Goal: Check status: Check status

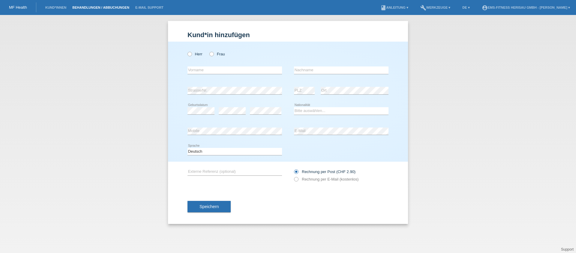
click at [99, 7] on link "Behandlungen / Abbuchungen" at bounding box center [100, 8] width 63 height 4
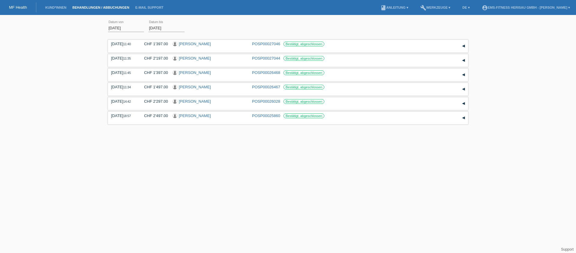
click at [124, 28] on input "01.08.2025" at bounding box center [126, 27] width 36 height 7
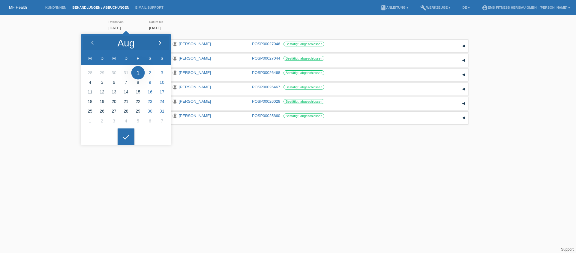
click at [160, 41] on icon at bounding box center [159, 43] width 5 height 5
type input "01.09.2025"
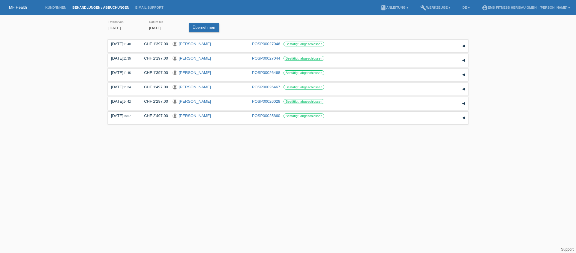
click at [124, 134] on icon at bounding box center [126, 132] width 10 height 5
click at [191, 29] on link "Übernehmen" at bounding box center [204, 27] width 30 height 9
